Goal: Task Accomplishment & Management: Use online tool/utility

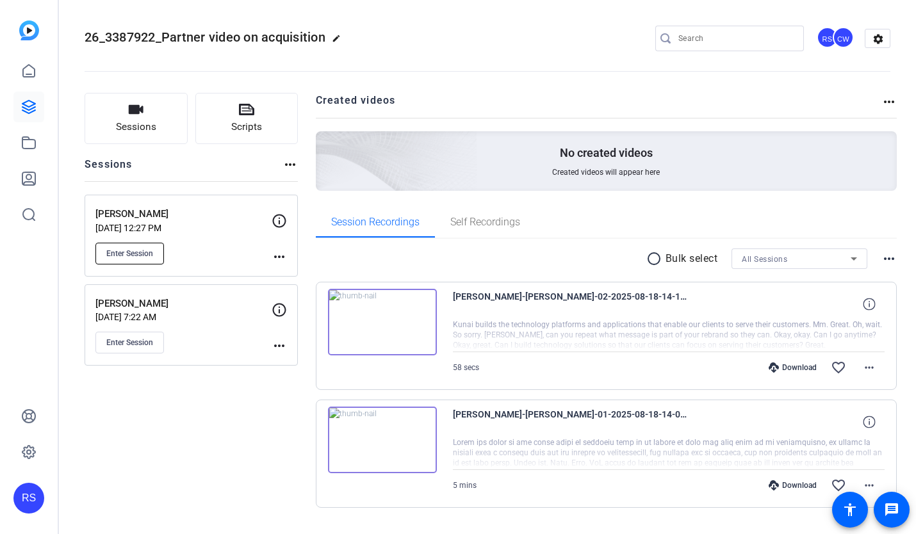
click at [143, 250] on span "Enter Session" at bounding box center [129, 254] width 47 height 10
click at [154, 253] on button "Enter Session" at bounding box center [129, 254] width 69 height 22
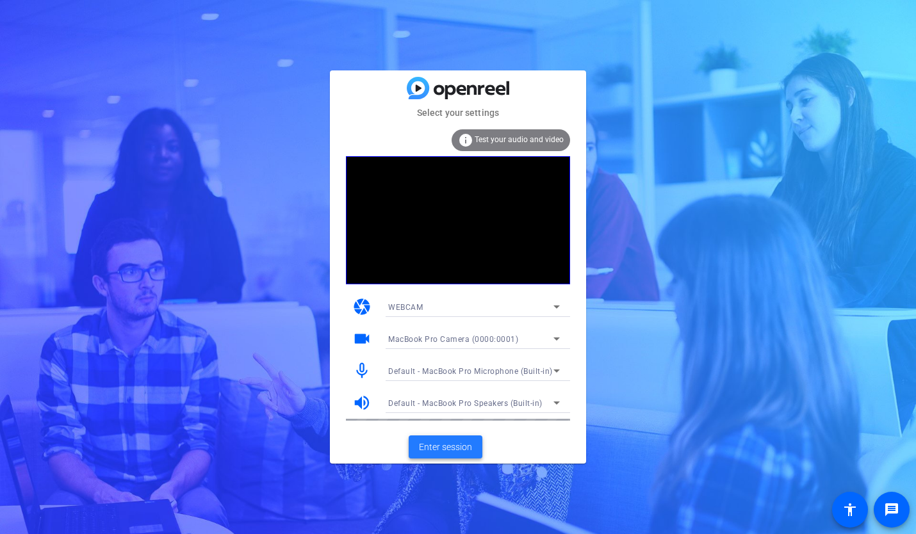
click at [448, 448] on span "Enter session" at bounding box center [445, 447] width 53 height 13
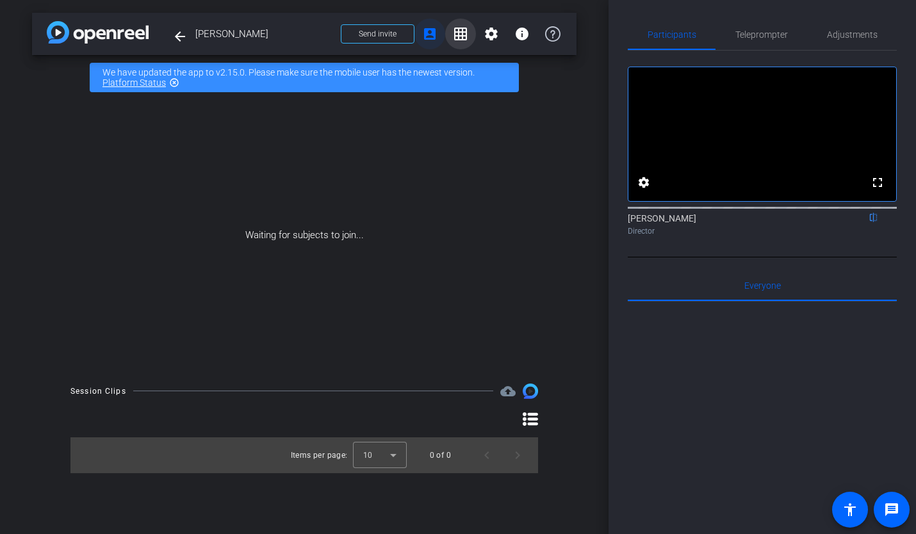
click at [461, 36] on mat-icon "grid_on" at bounding box center [460, 33] width 15 height 15
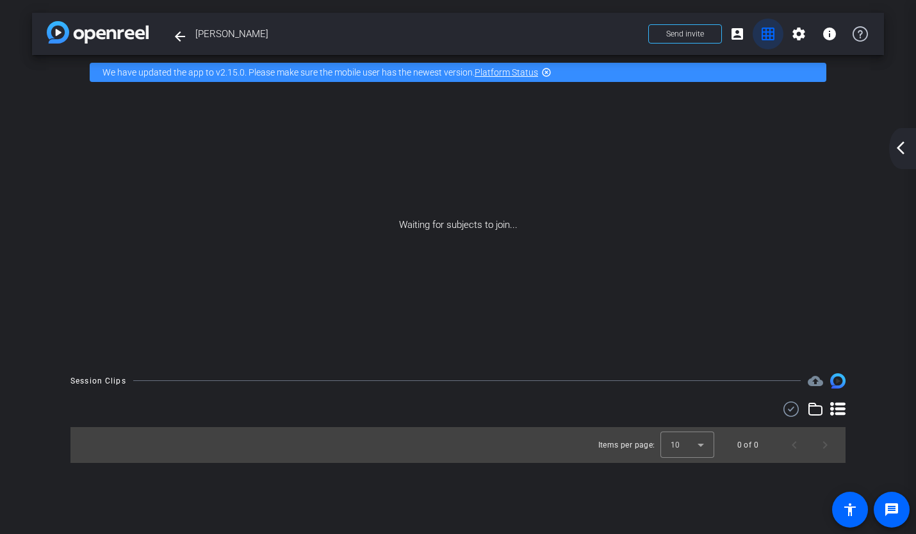
click at [768, 32] on mat-icon "grid_on" at bounding box center [767, 33] width 15 height 15
click at [901, 146] on mat-icon "arrow_back_ios_new" at bounding box center [900, 147] width 15 height 15
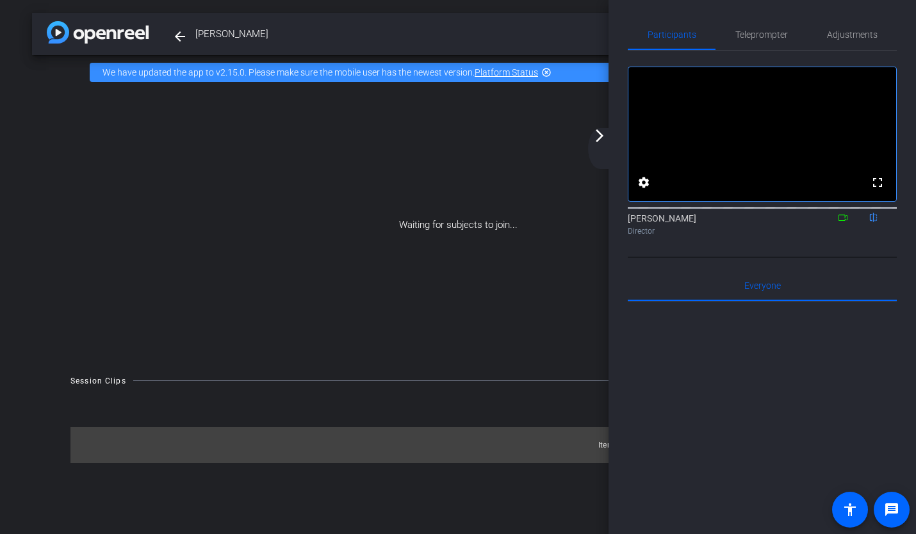
click at [595, 136] on mat-icon "arrow_forward_ios" at bounding box center [599, 135] width 15 height 15
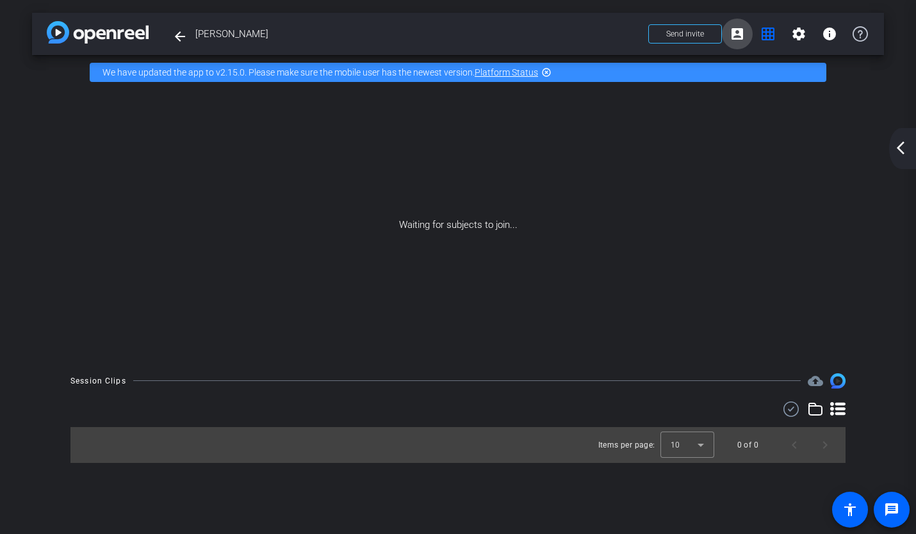
click at [741, 31] on mat-icon "account_box" at bounding box center [737, 33] width 15 height 15
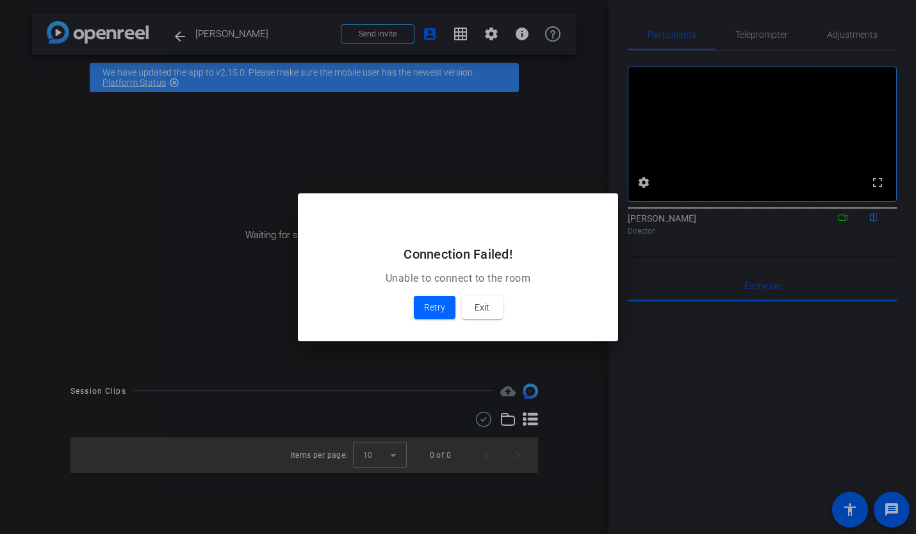
click at [391, 32] on div at bounding box center [458, 267] width 916 height 534
click at [428, 301] on span "Retry" at bounding box center [434, 307] width 21 height 15
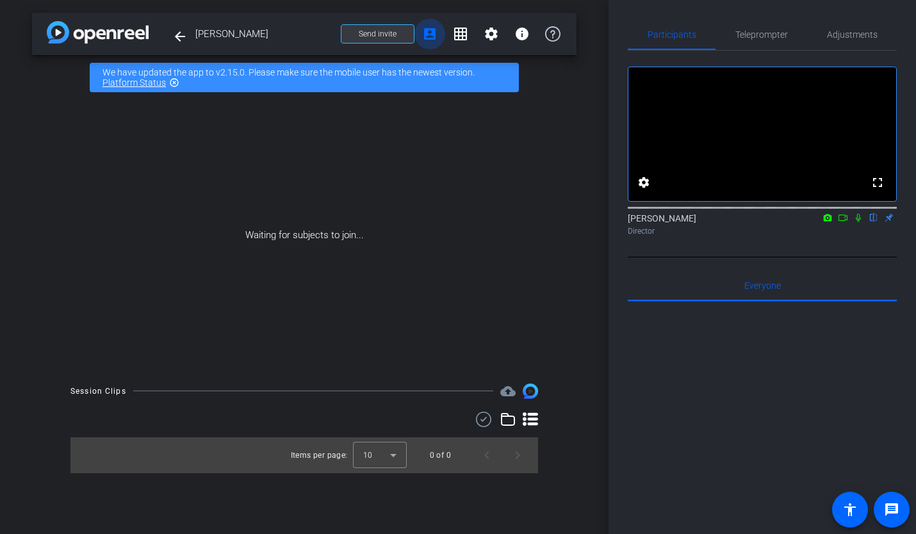
click at [393, 34] on span "Send invite" at bounding box center [378, 34] width 38 height 10
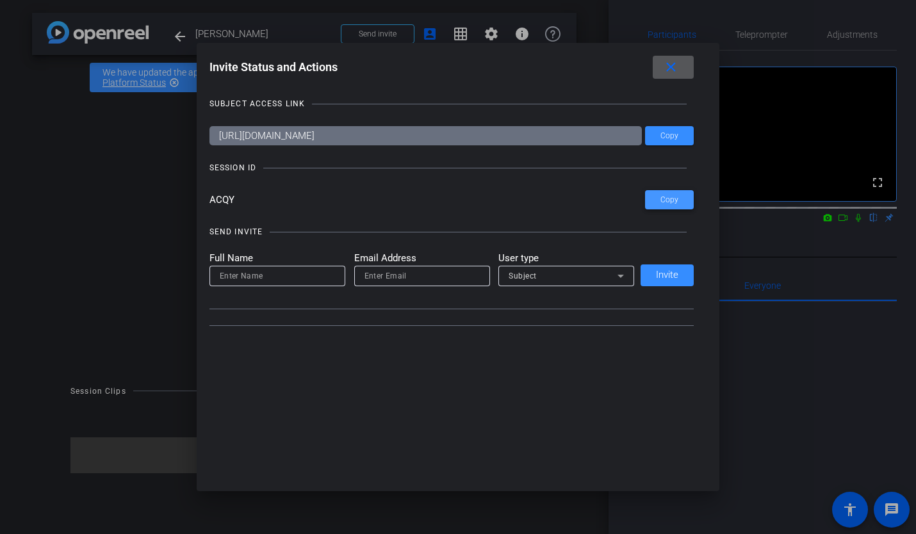
click at [664, 207] on span at bounding box center [669, 200] width 49 height 31
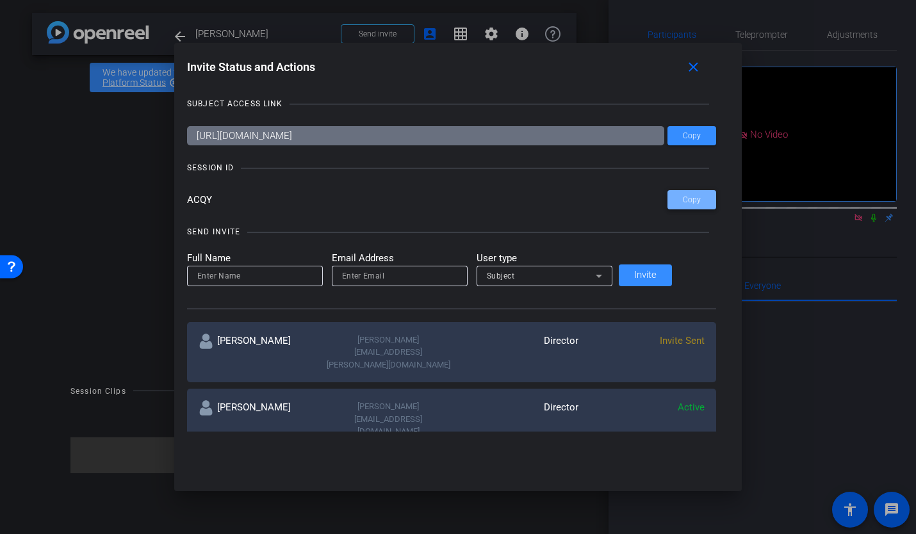
click at [668, 202] on span at bounding box center [692, 200] width 49 height 31
click at [685, 72] on mat-icon "close" at bounding box center [693, 68] width 16 height 16
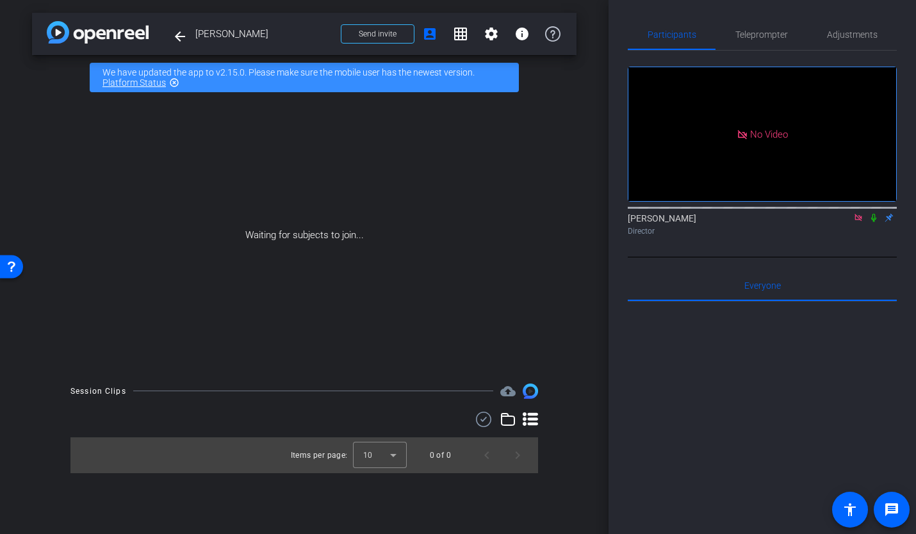
click at [857, 222] on icon at bounding box center [858, 217] width 10 height 9
click at [843, 222] on icon at bounding box center [843, 217] width 10 height 9
click at [857, 222] on icon at bounding box center [858, 217] width 10 height 9
click at [841, 222] on icon at bounding box center [843, 217] width 10 height 9
click at [857, 222] on icon at bounding box center [858, 217] width 10 height 9
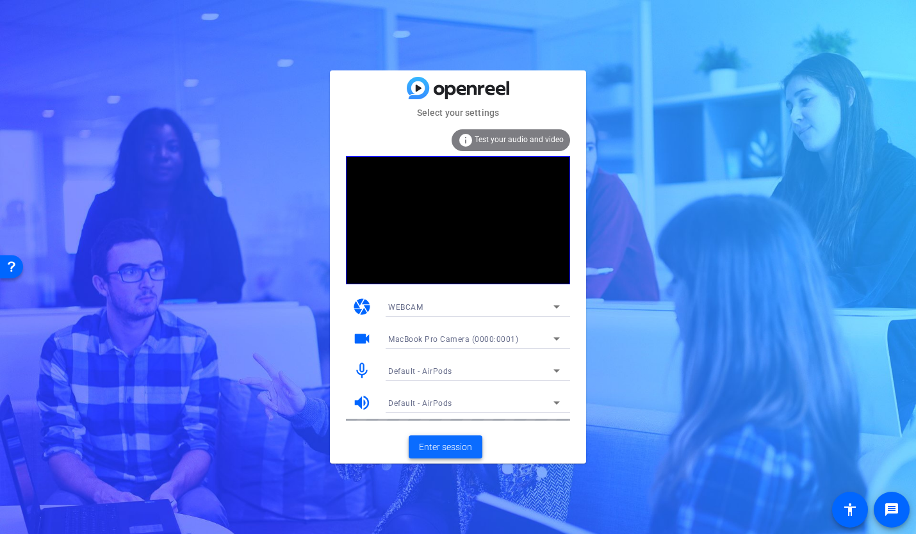
click at [463, 450] on span "Enter session" at bounding box center [445, 447] width 53 height 13
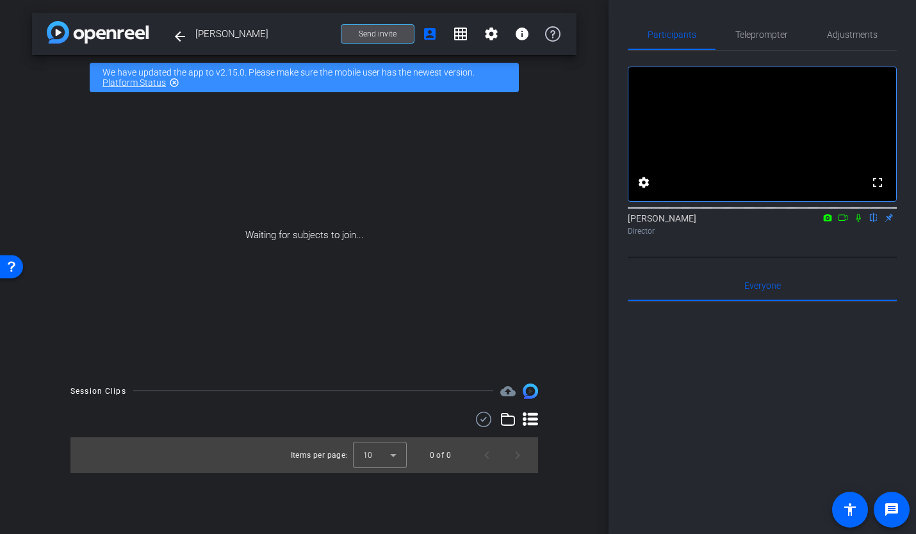
click at [401, 34] on span at bounding box center [377, 34] width 72 height 31
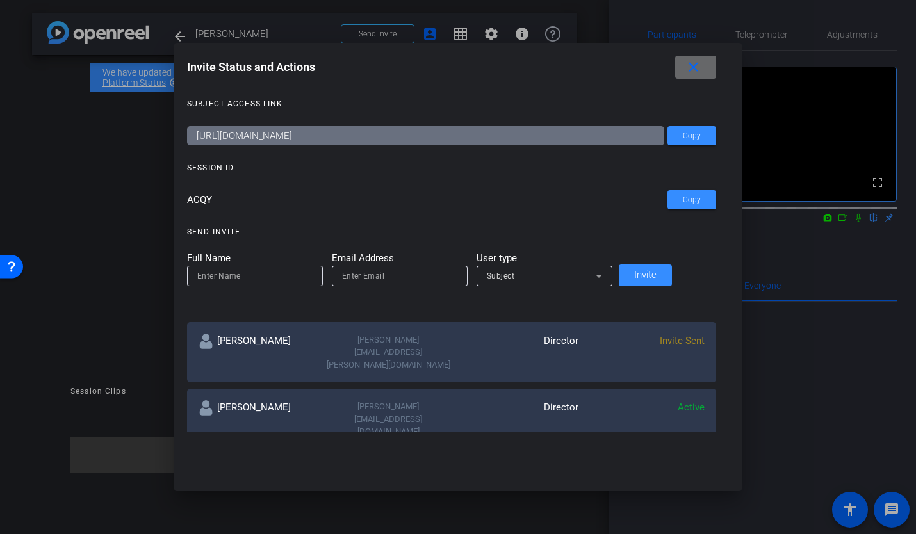
click at [685, 69] on mat-icon "close" at bounding box center [693, 68] width 16 height 16
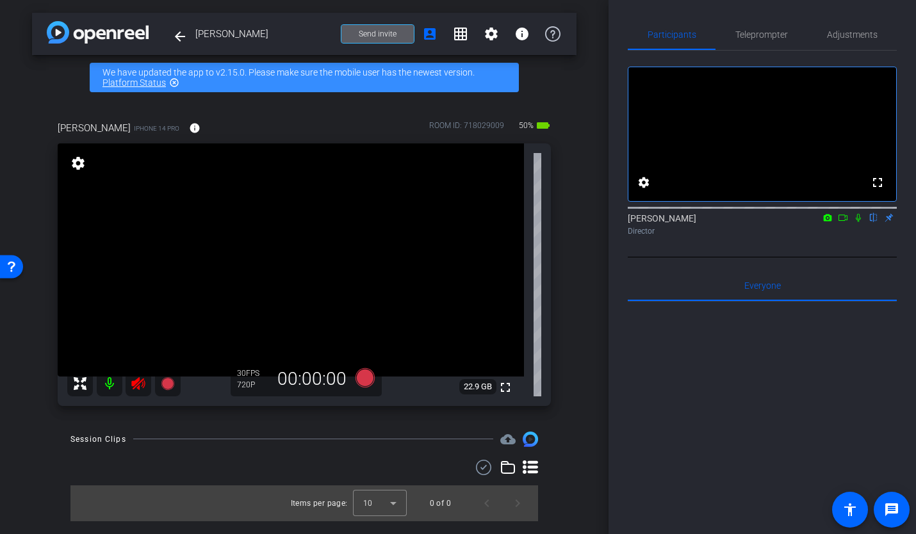
click at [141, 381] on icon at bounding box center [137, 383] width 13 height 13
click at [838, 35] on span "Adjustments" at bounding box center [852, 34] width 51 height 9
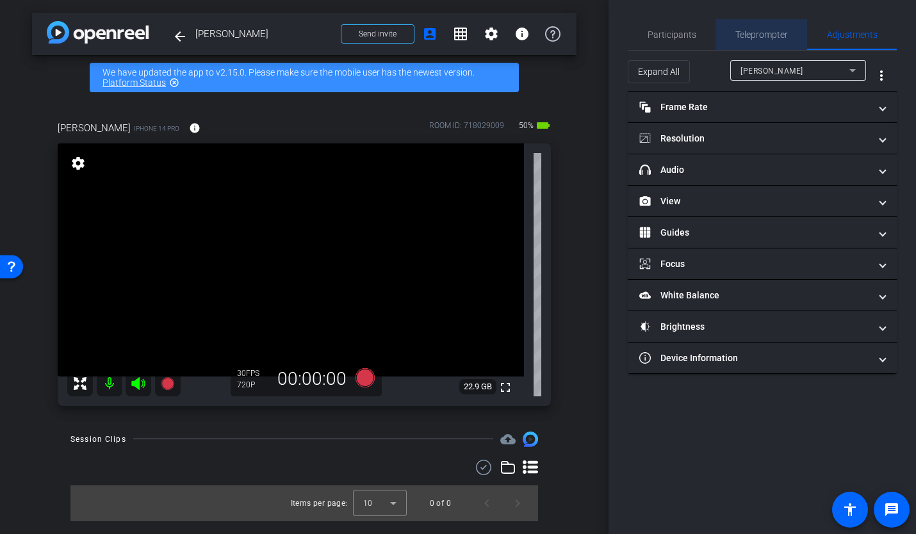
click at [778, 33] on span "Teleprompter" at bounding box center [761, 34] width 53 height 9
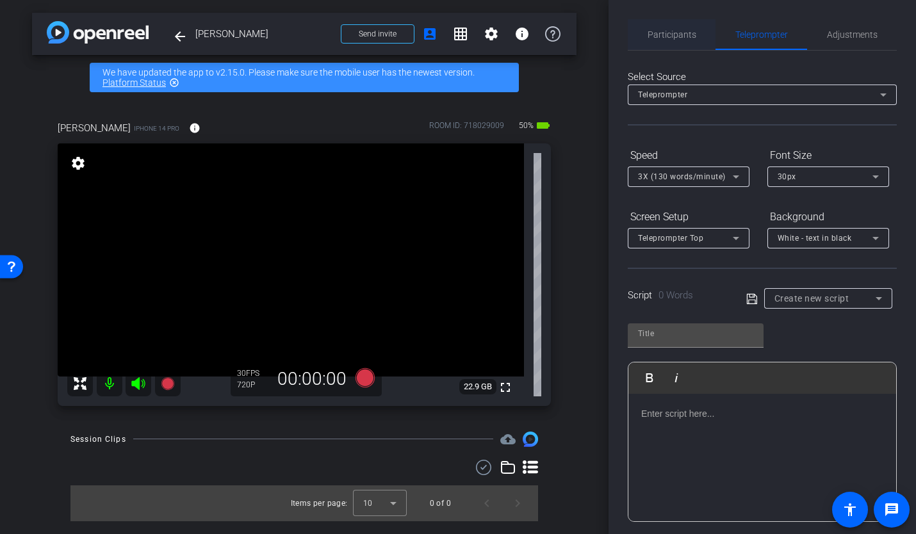
click at [684, 34] on span "Participants" at bounding box center [672, 34] width 49 height 9
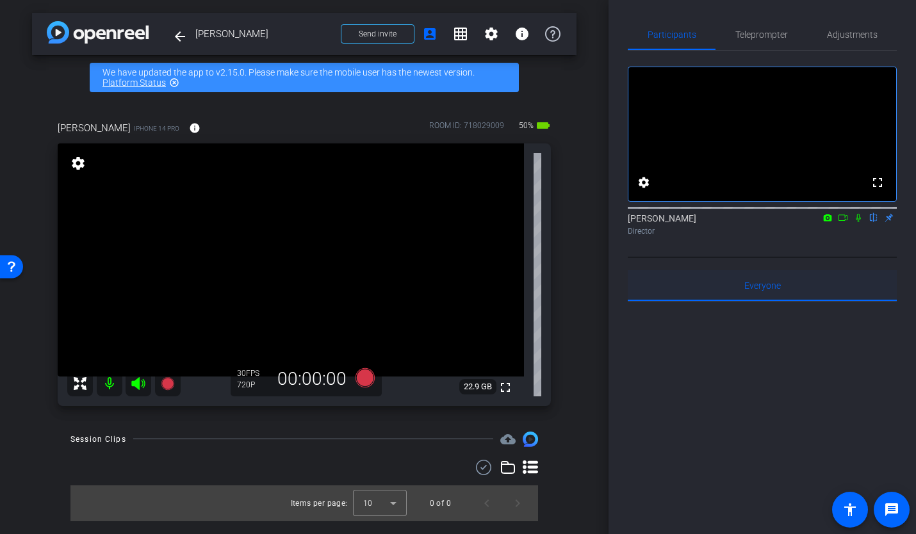
click at [748, 290] on span "Everyone 0" at bounding box center [762, 285] width 37 height 9
click at [769, 38] on span "Teleprompter" at bounding box center [761, 34] width 53 height 9
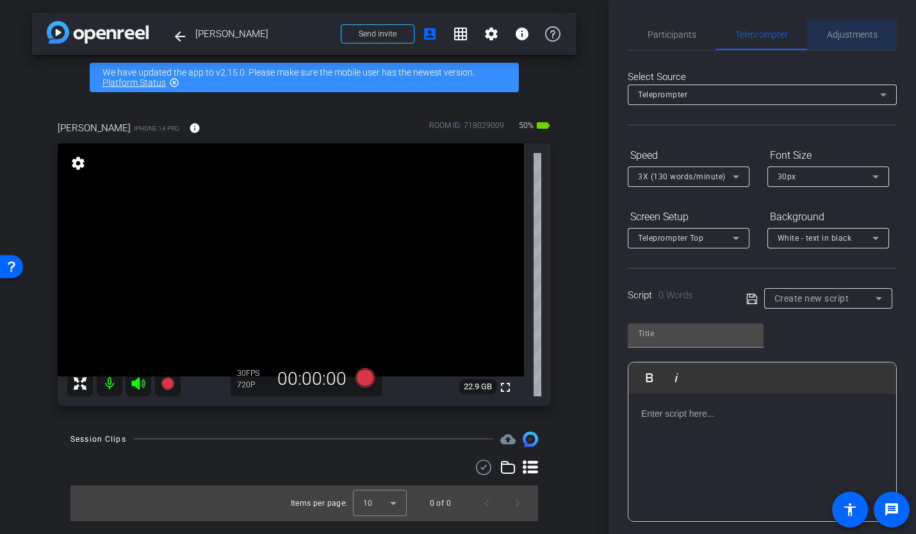
click at [842, 35] on span "Adjustments" at bounding box center [852, 34] width 51 height 9
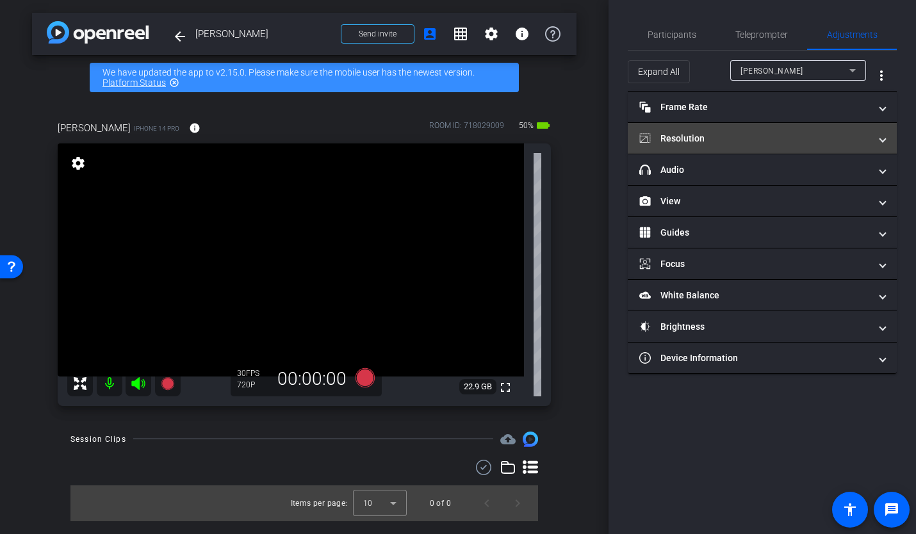
click at [723, 135] on mat-panel-title "Resolution" at bounding box center [754, 138] width 231 height 13
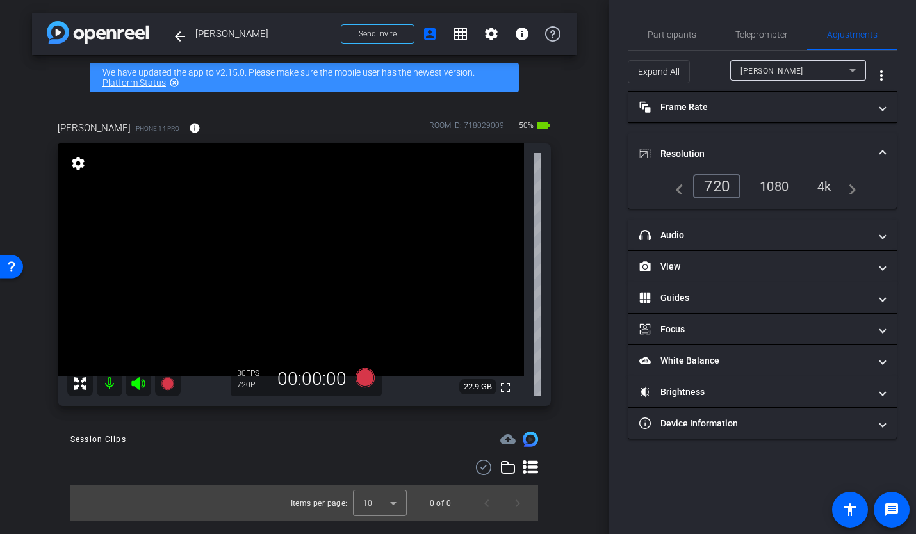
click at [773, 181] on div "1080" at bounding box center [774, 187] width 48 height 22
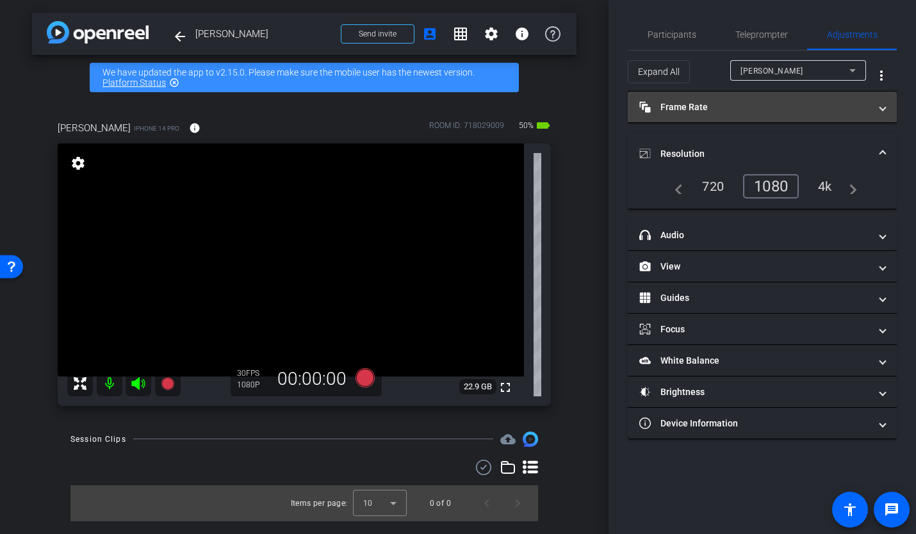
click at [704, 108] on mat-panel-title "Frame Rate Frame Rate" at bounding box center [754, 107] width 231 height 13
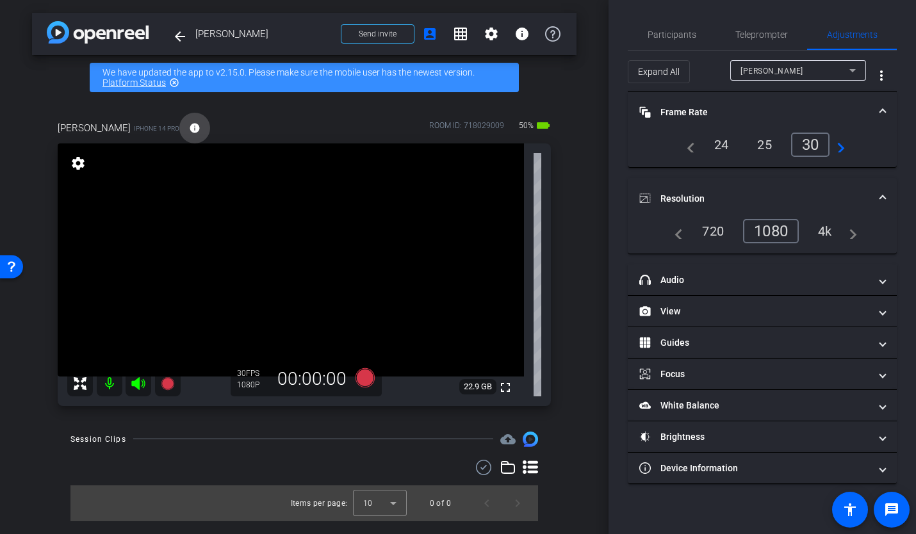
click at [189, 126] on mat-icon "info" at bounding box center [195, 128] width 12 height 12
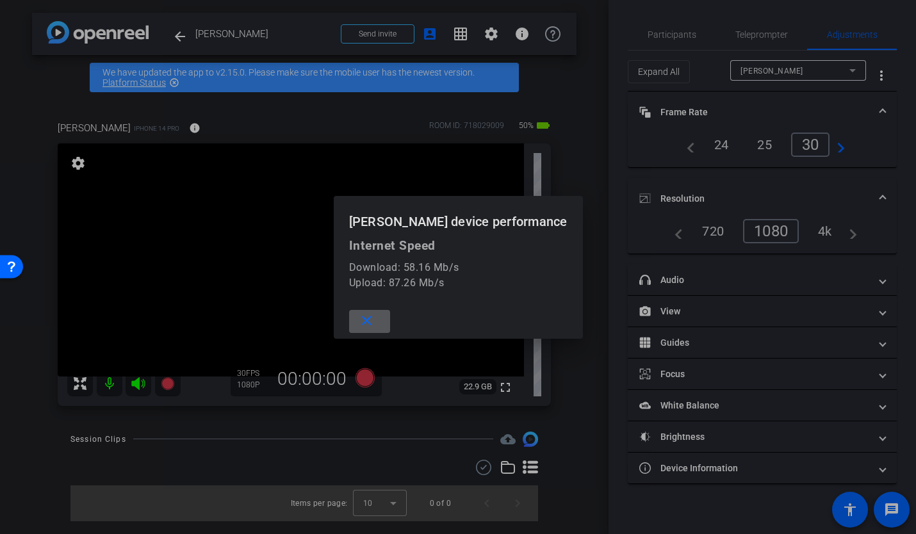
click at [375, 319] on mat-icon "close" at bounding box center [367, 321] width 16 height 16
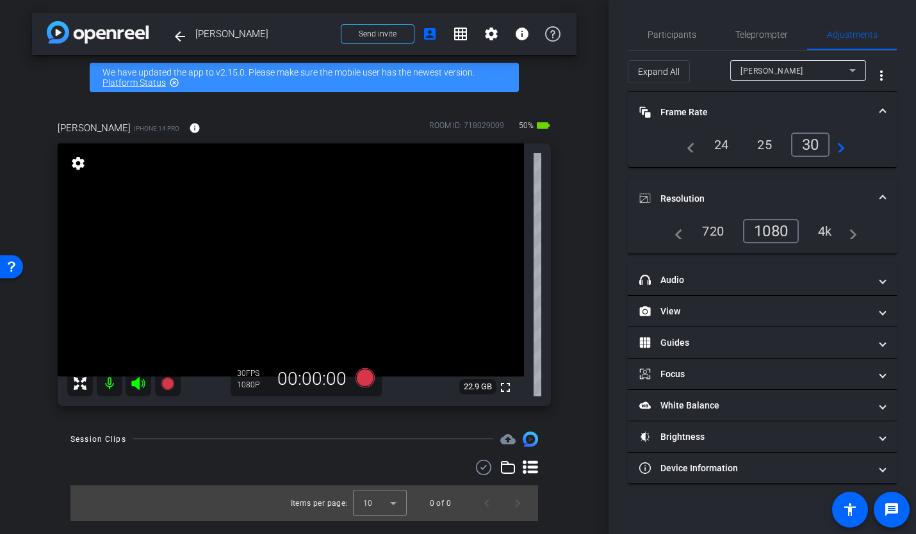
click at [825, 230] on div "4k" at bounding box center [824, 231] width 33 height 22
click at [671, 39] on span "Participants" at bounding box center [672, 34] width 49 height 31
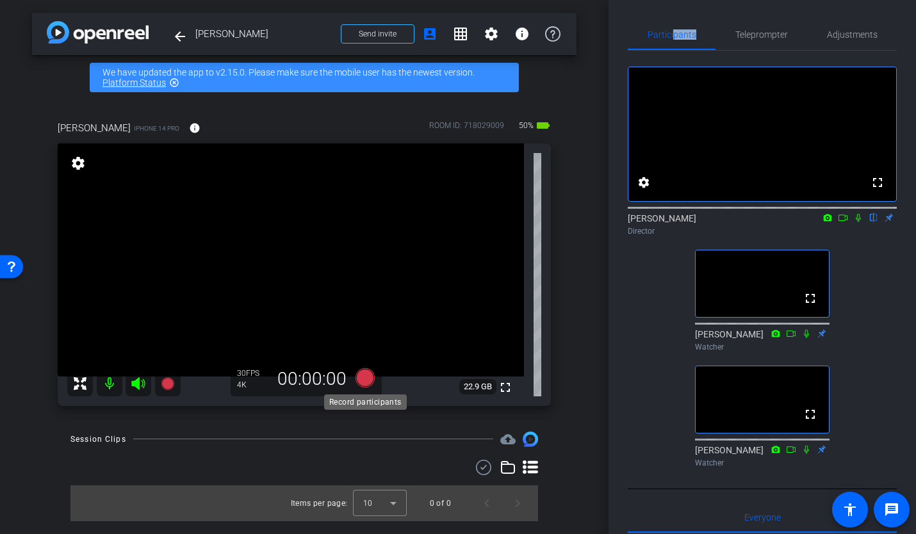
click at [367, 375] on icon at bounding box center [365, 377] width 19 height 19
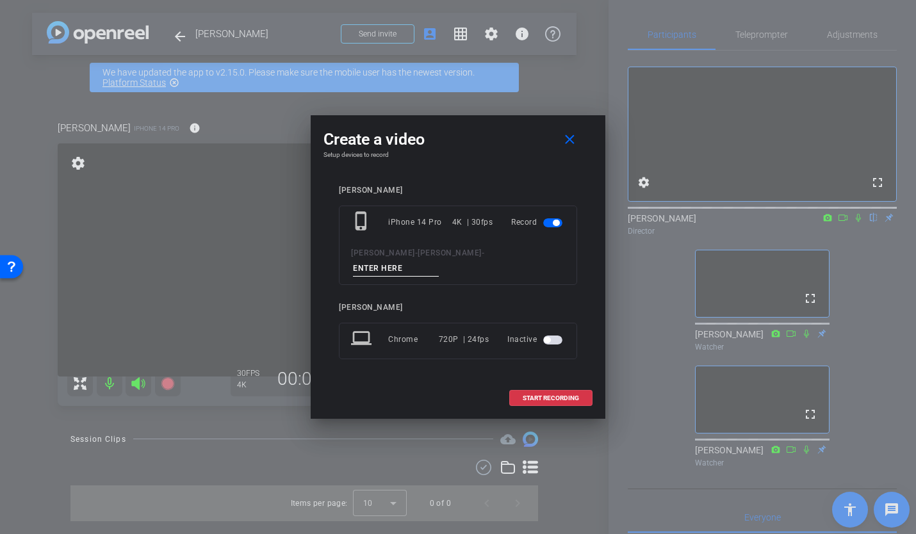
click at [439, 261] on input at bounding box center [396, 269] width 86 height 16
type input "01"
click at [570, 395] on span "START RECORDING" at bounding box center [551, 398] width 56 height 6
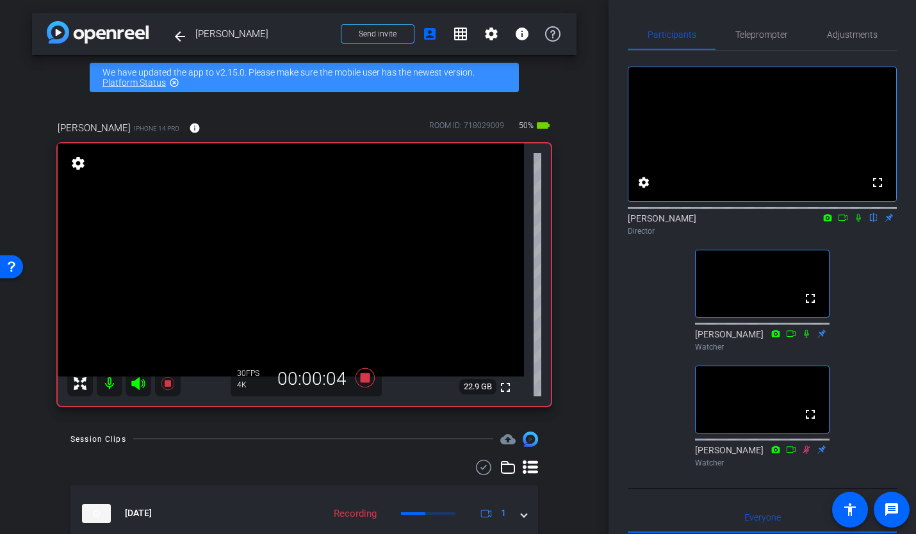
click at [842, 222] on icon at bounding box center [843, 217] width 10 height 9
click at [874, 222] on icon at bounding box center [874, 217] width 10 height 9
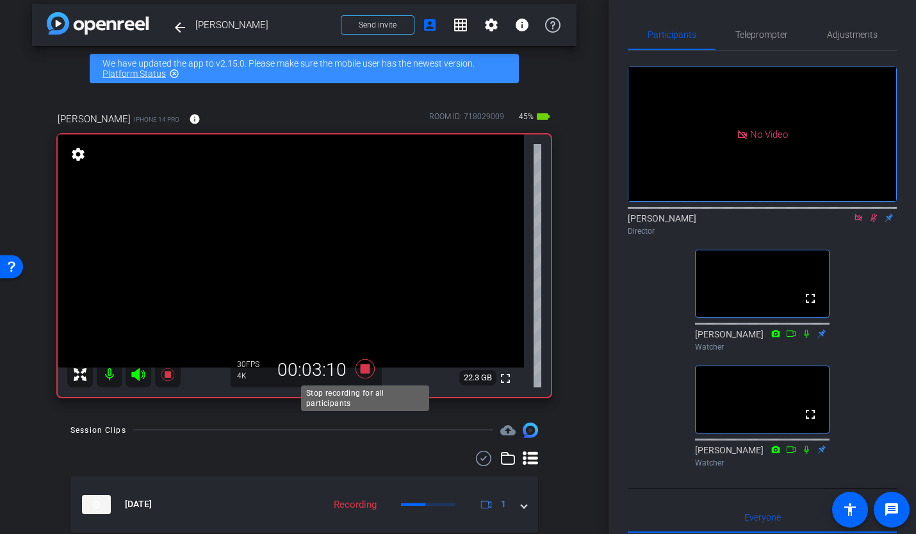
click at [365, 375] on icon at bounding box center [365, 368] width 31 height 23
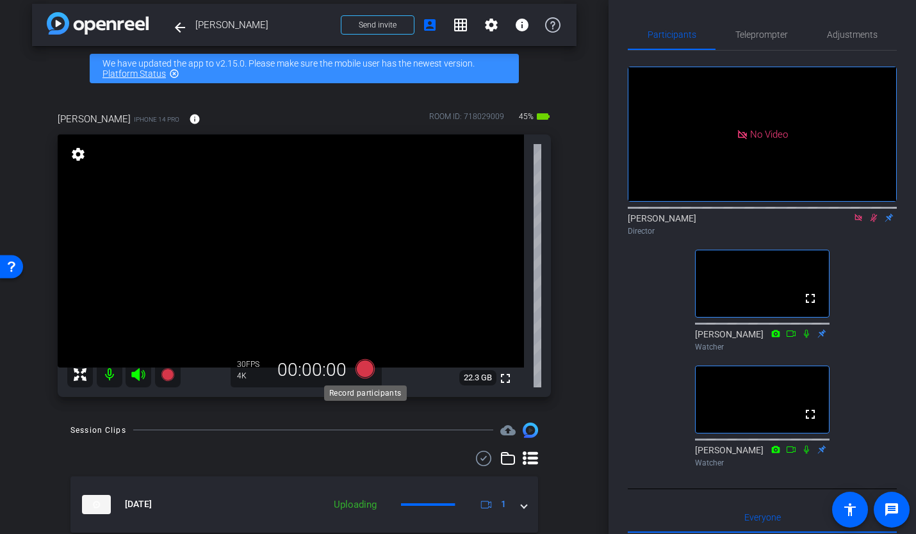
click at [365, 371] on icon at bounding box center [365, 368] width 19 height 19
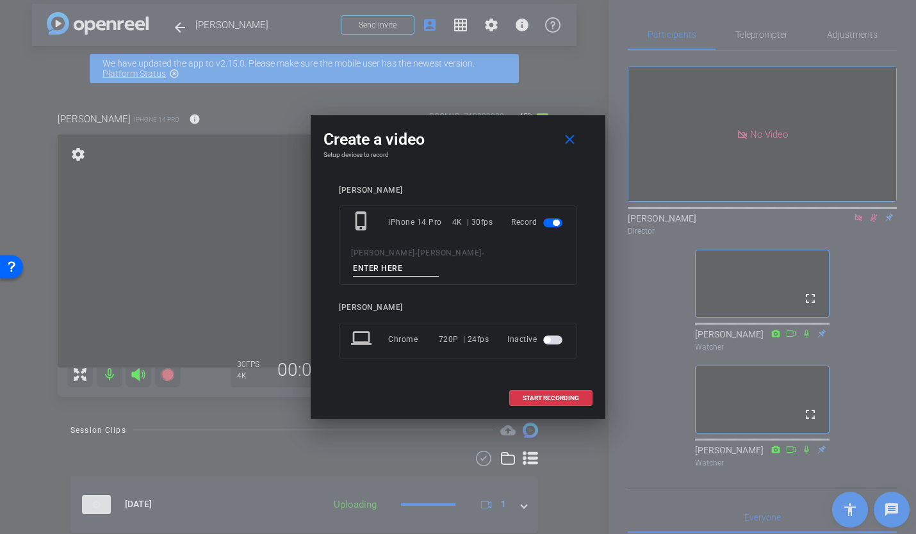
click at [439, 261] on input at bounding box center [396, 269] width 86 height 16
type input "02"
click at [543, 395] on span "START RECORDING" at bounding box center [551, 398] width 56 height 6
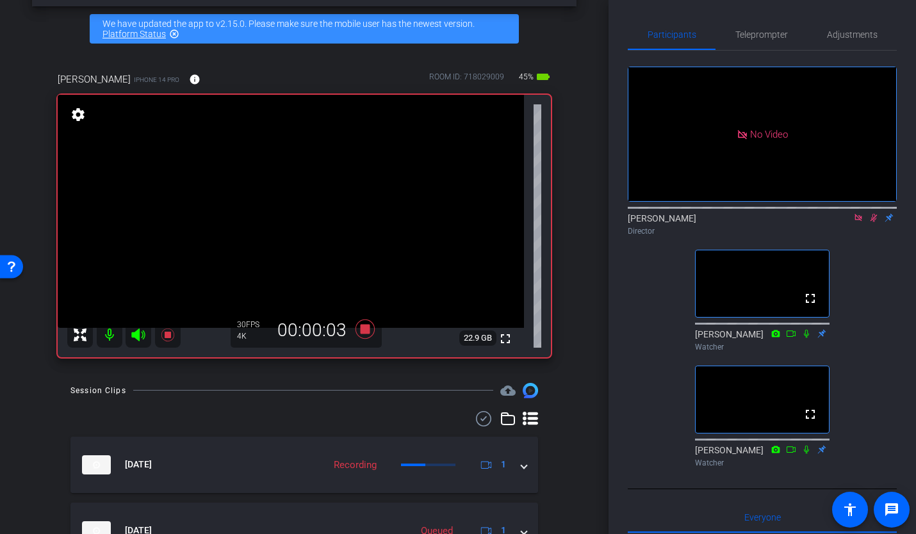
scroll to position [49, 0]
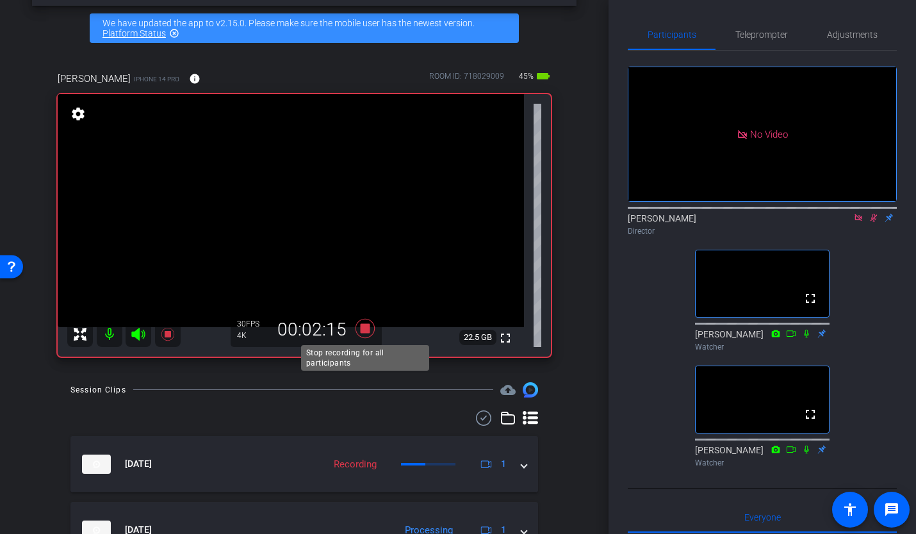
click at [368, 330] on icon at bounding box center [365, 327] width 19 height 19
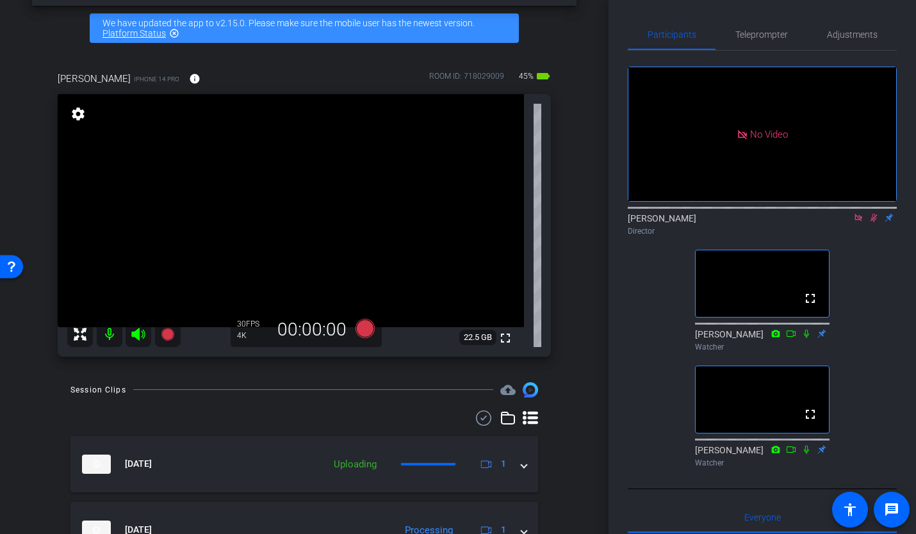
click at [874, 222] on icon at bounding box center [874, 218] width 7 height 8
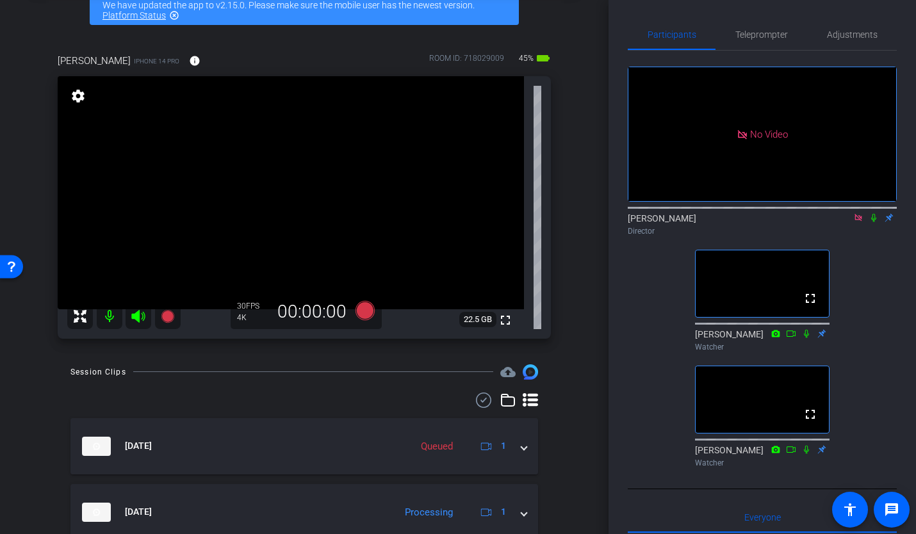
scroll to position [68, 0]
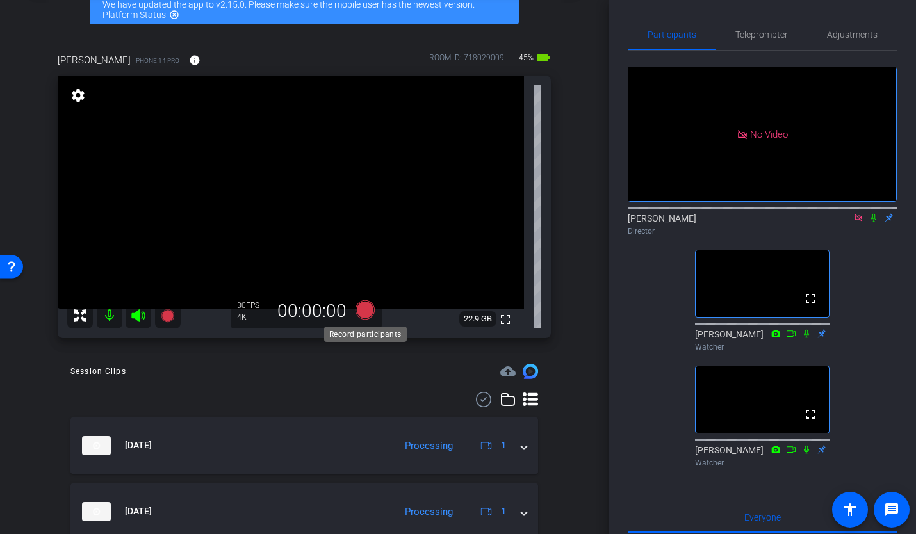
click at [359, 311] on icon at bounding box center [365, 309] width 19 height 19
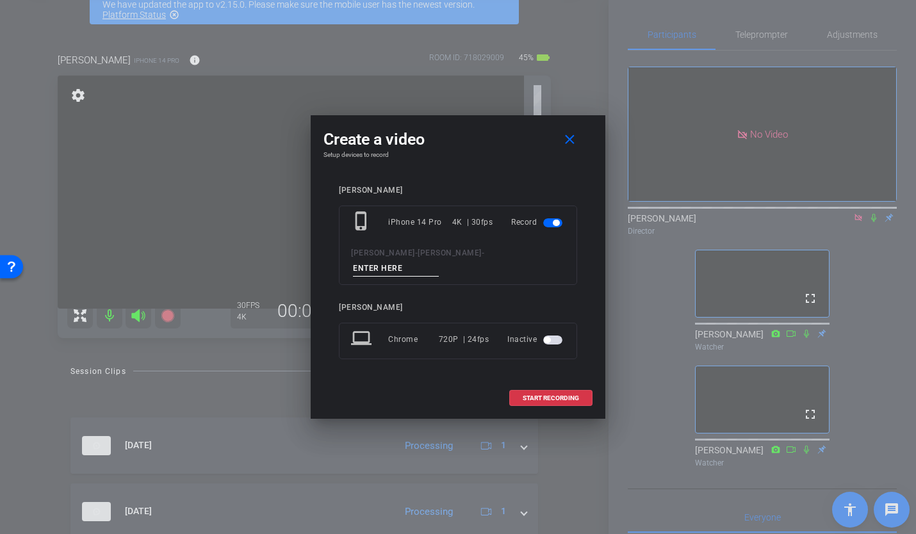
click at [439, 261] on input at bounding box center [396, 269] width 86 height 16
type input "03"
click at [547, 395] on span "START RECORDING" at bounding box center [551, 398] width 56 height 6
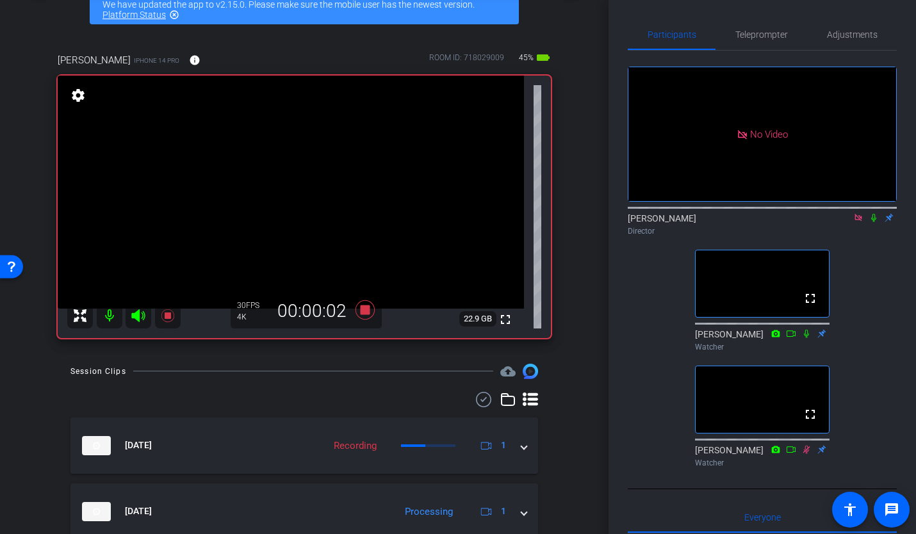
click at [872, 222] on icon at bounding box center [874, 217] width 10 height 9
click at [363, 310] on icon at bounding box center [365, 309] width 19 height 19
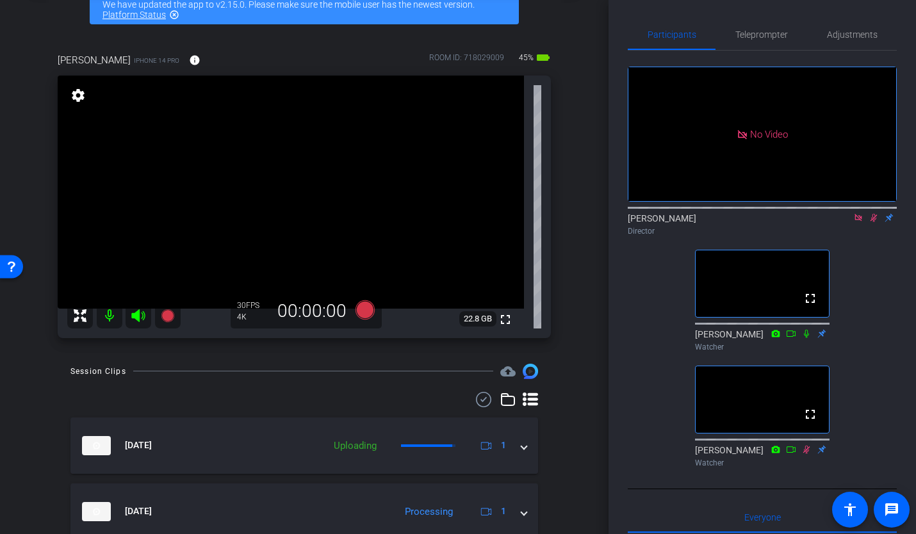
click at [875, 222] on icon at bounding box center [874, 217] width 10 height 9
